Goal: Information Seeking & Learning: Learn about a topic

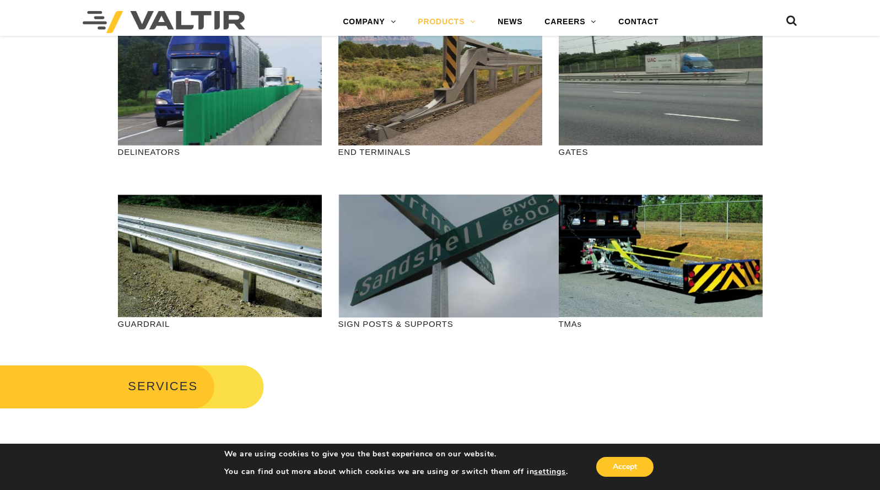
scroll to position [333, 0]
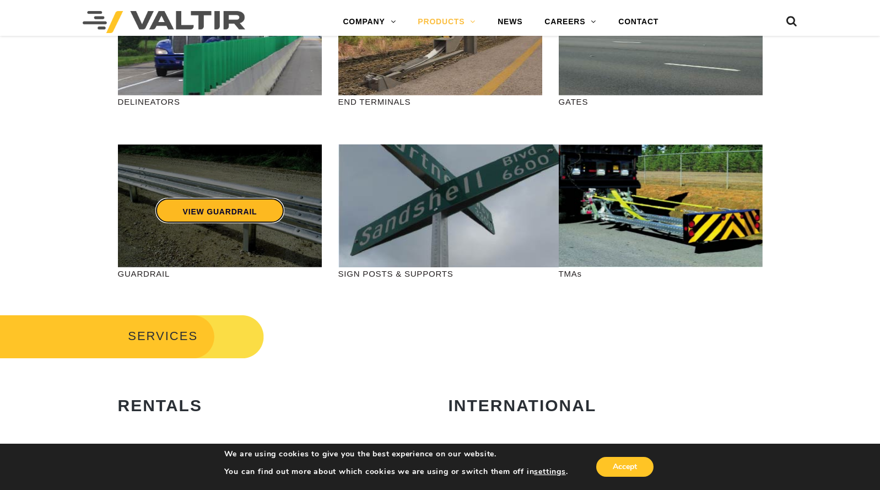
click at [201, 209] on link "VIEW GUARDRAIL" at bounding box center [219, 210] width 129 height 25
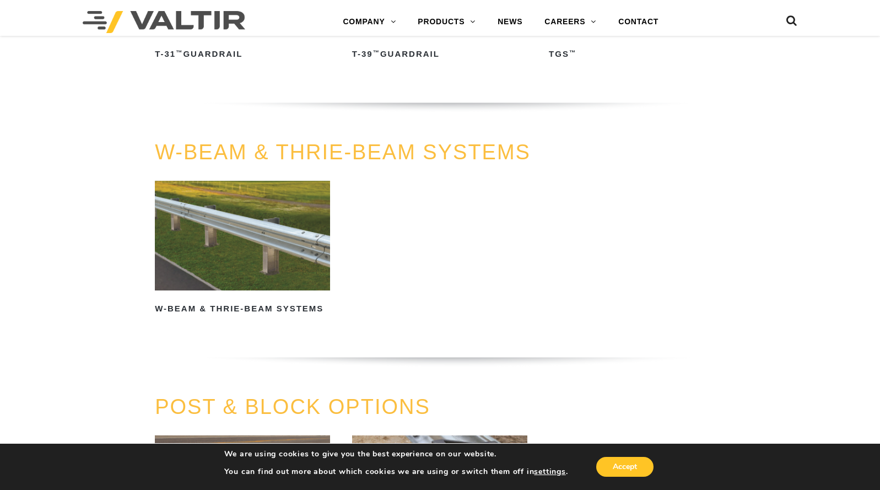
scroll to position [693, 0]
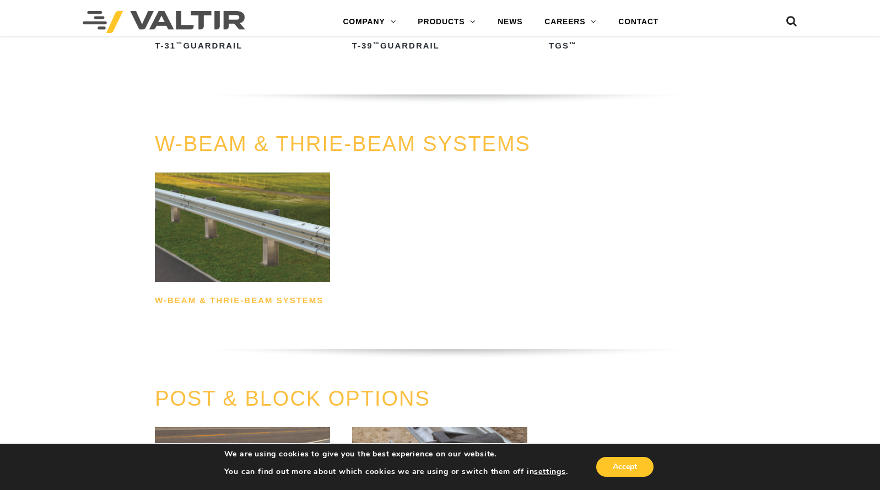
click at [266, 298] on h2 "W-Beam & Thrie-Beam Systems" at bounding box center [242, 301] width 175 height 18
